Goal: Check status: Check status

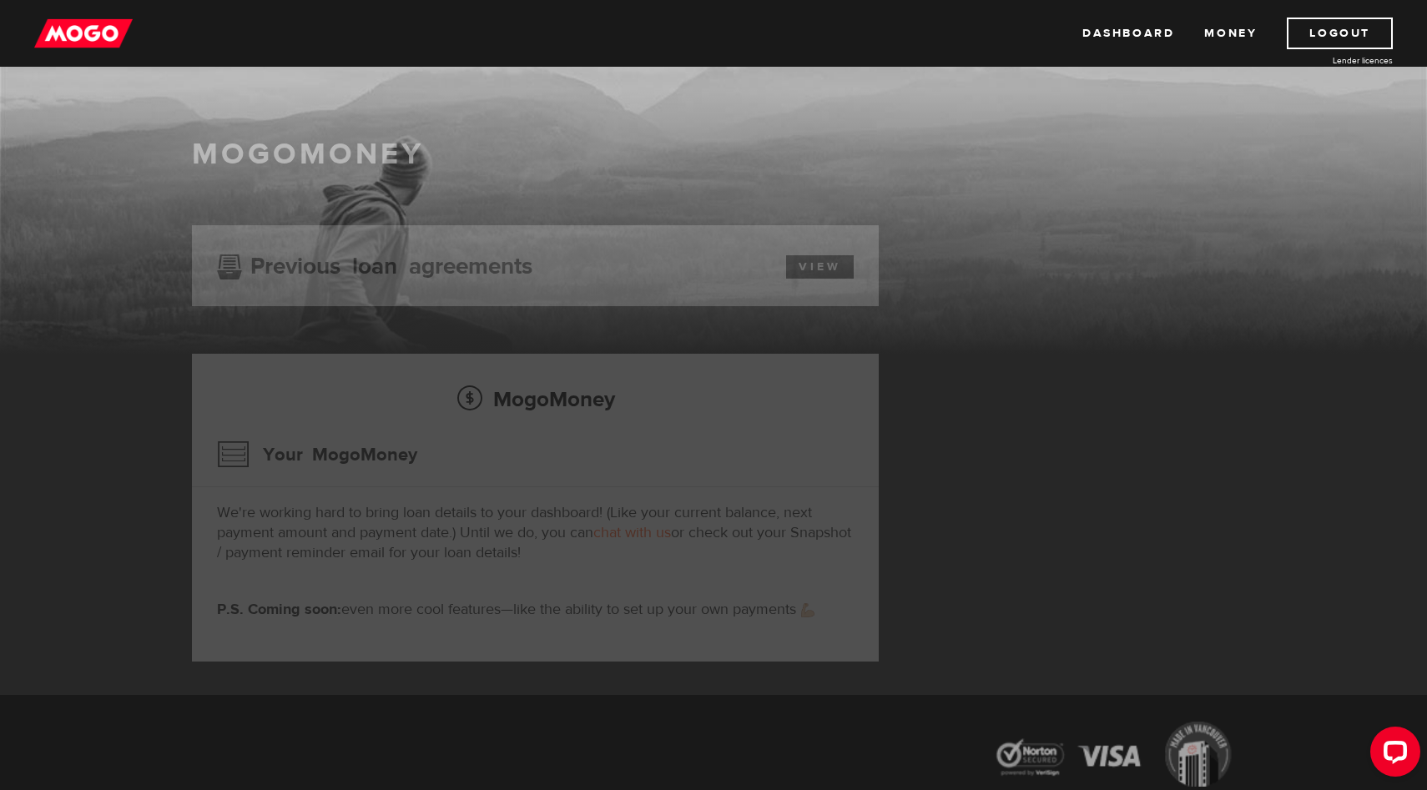
scroll to position [23, 0]
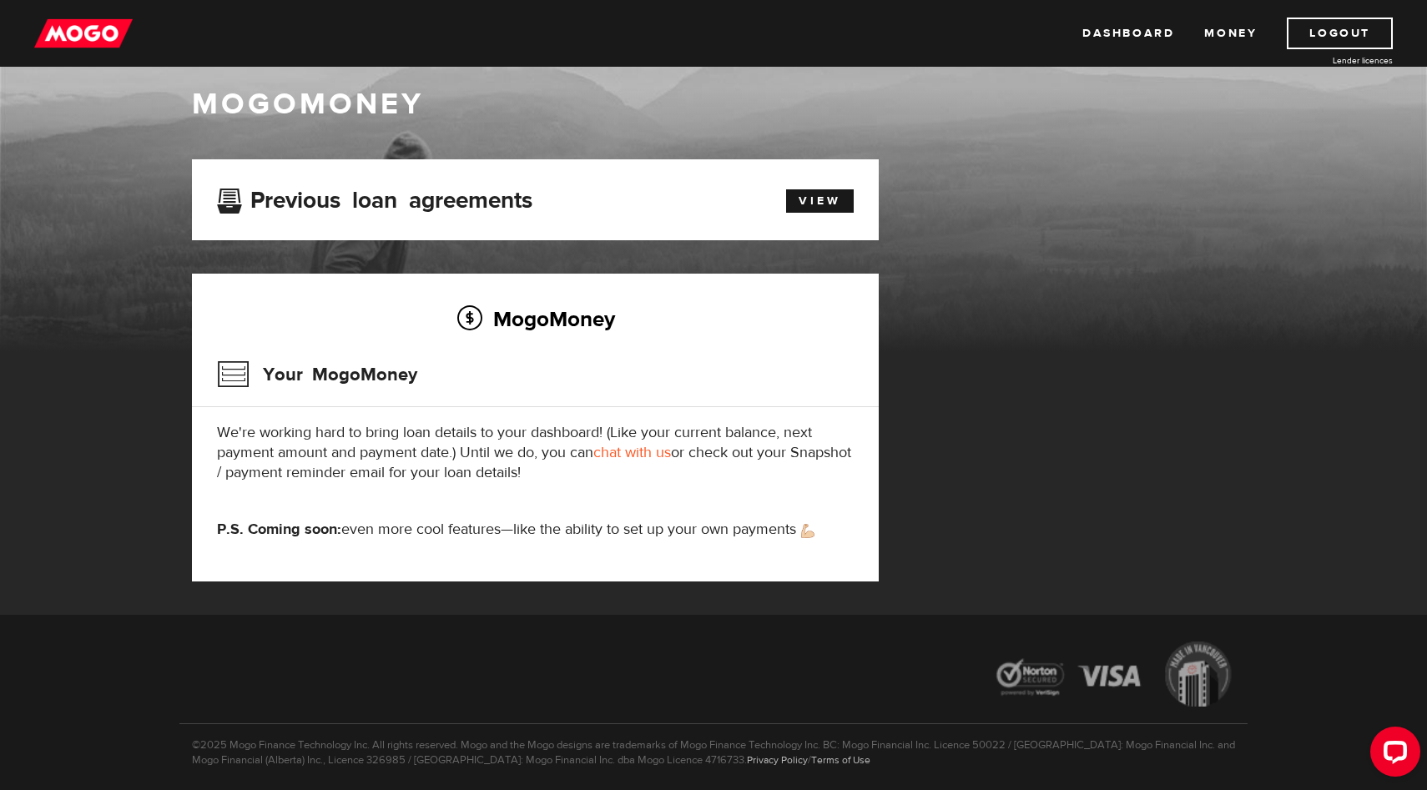
click at [805, 219] on div "Previous loan agreements View" at bounding box center [535, 199] width 687 height 81
click at [807, 195] on link "View" at bounding box center [820, 200] width 68 height 23
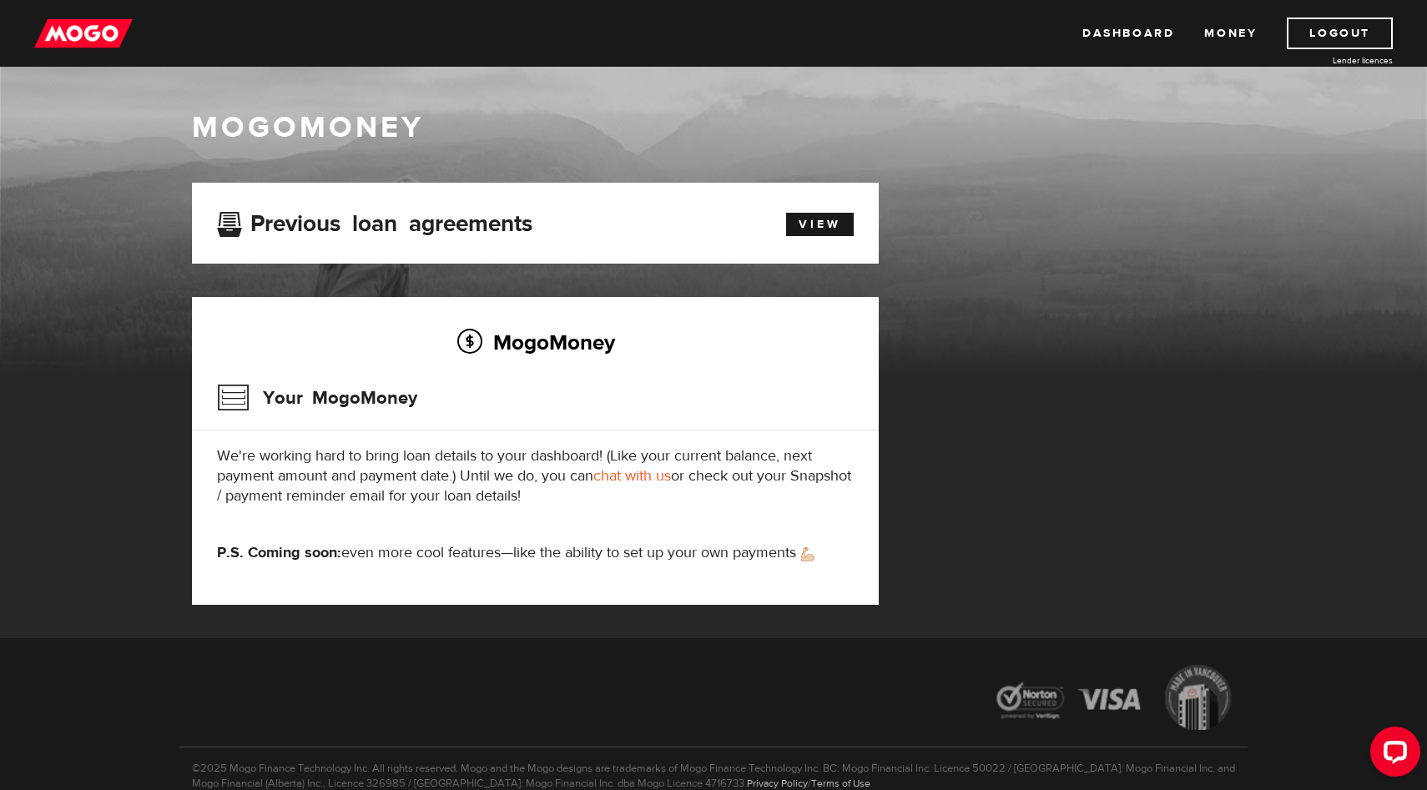
click at [72, 43] on img at bounding box center [83, 34] width 98 height 32
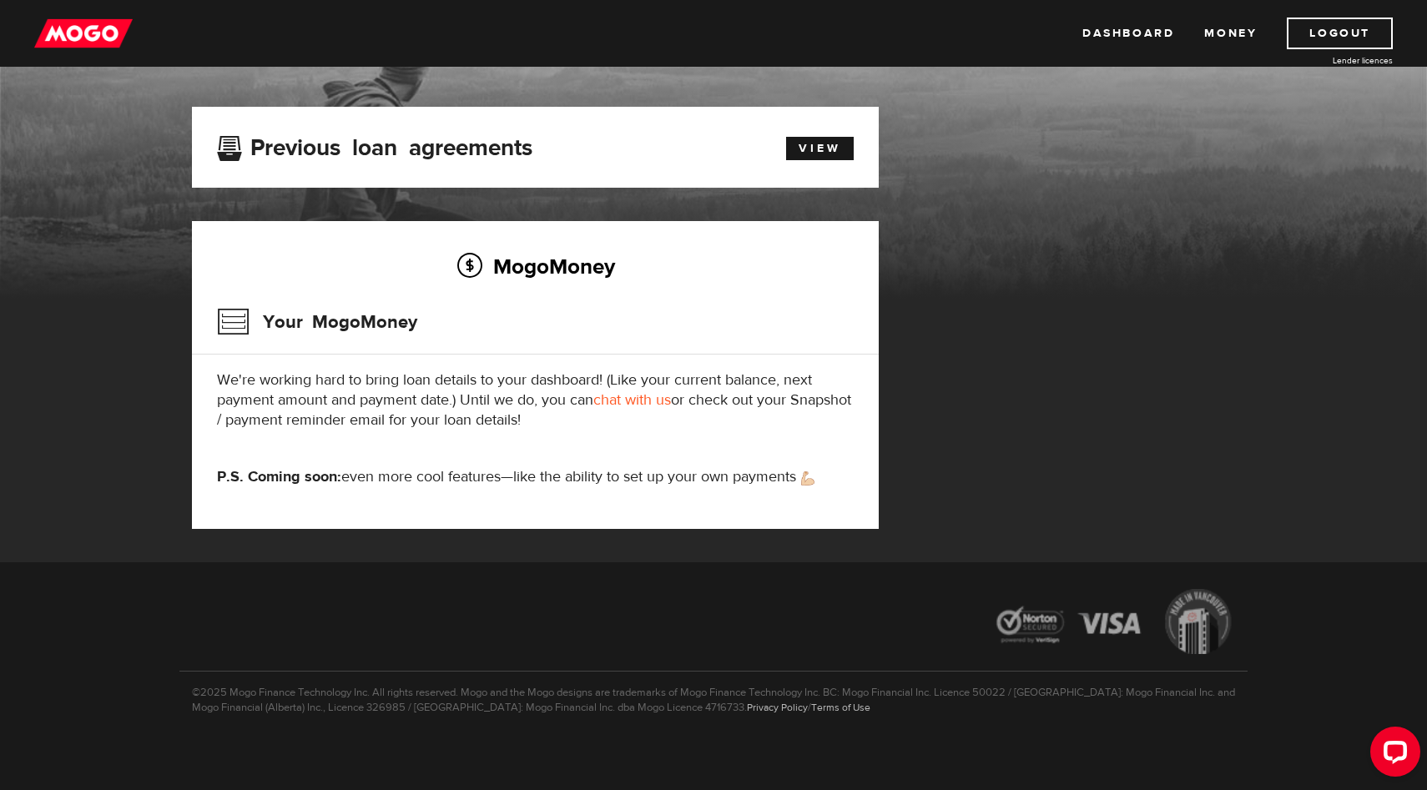
scroll to position [75, 0]
